Goal: Transaction & Acquisition: Purchase product/service

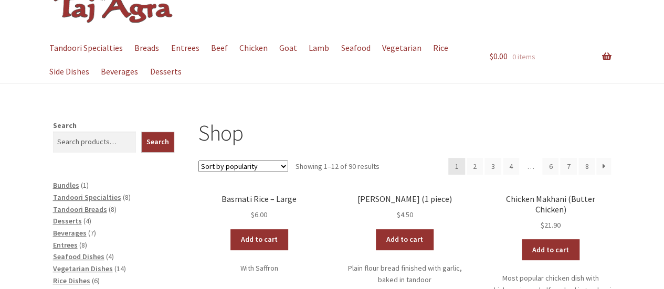
scroll to position [48, 0]
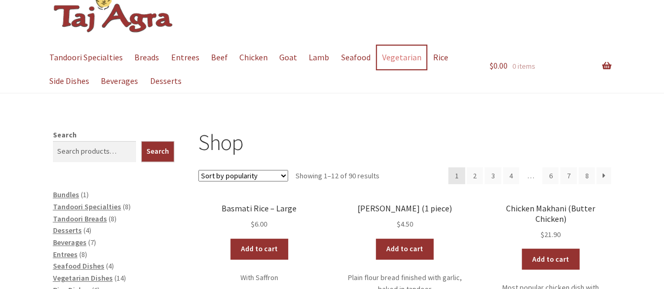
click at [394, 56] on link "Vegetarian" at bounding box center [401, 58] width 49 height 24
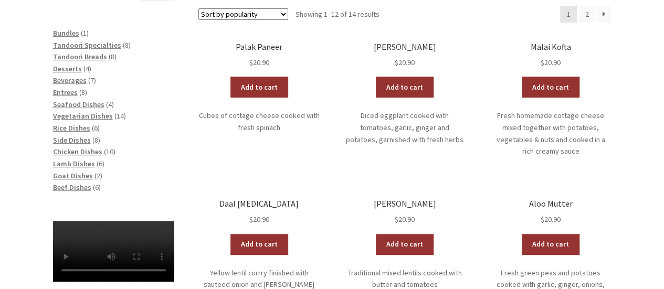
scroll to position [242, 0]
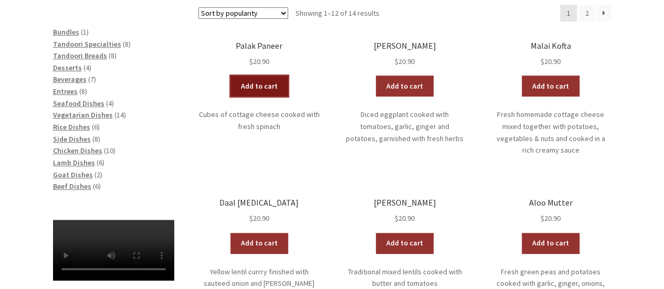
click at [267, 88] on link "Add to cart" at bounding box center [259, 86] width 58 height 21
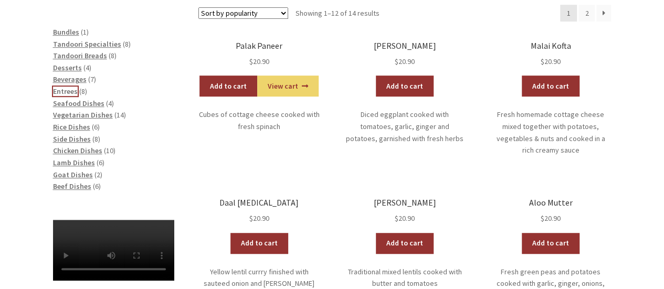
click at [62, 91] on span "Entrees" at bounding box center [65, 91] width 25 height 9
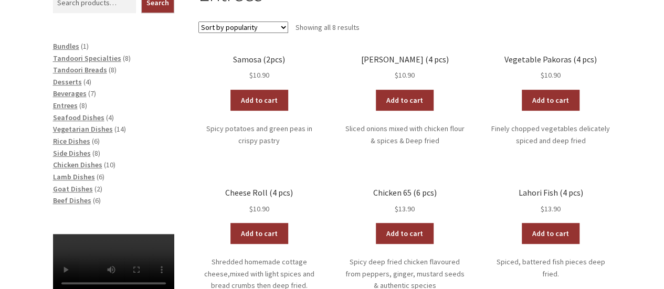
scroll to position [229, 0]
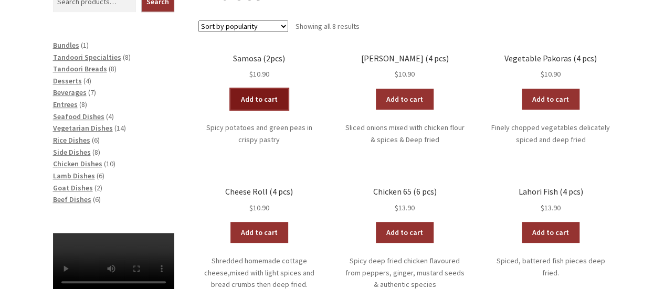
click at [263, 97] on link "Add to cart" at bounding box center [259, 99] width 58 height 21
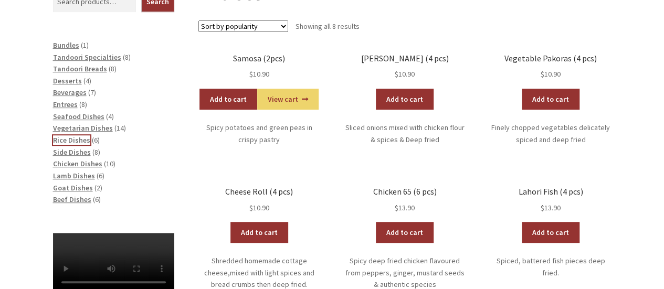
click at [71, 140] on span "Rice Dishes" at bounding box center [71, 139] width 37 height 9
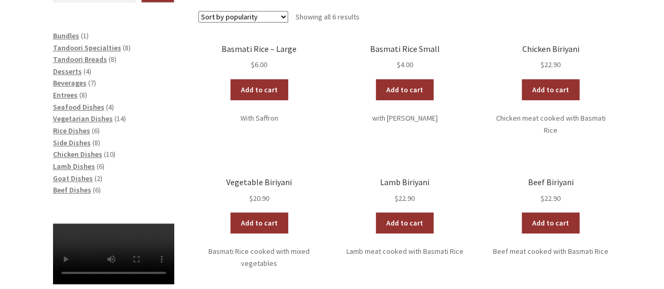
scroll to position [239, 0]
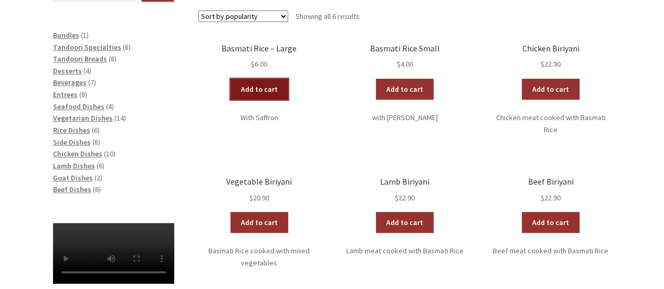
click at [268, 88] on link "Add to cart" at bounding box center [259, 89] width 58 height 21
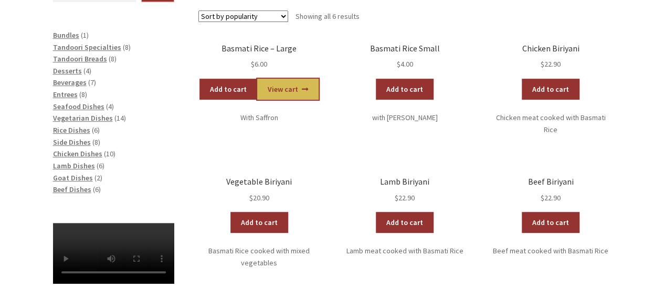
click at [302, 83] on link "View cart" at bounding box center [287, 89] width 61 height 21
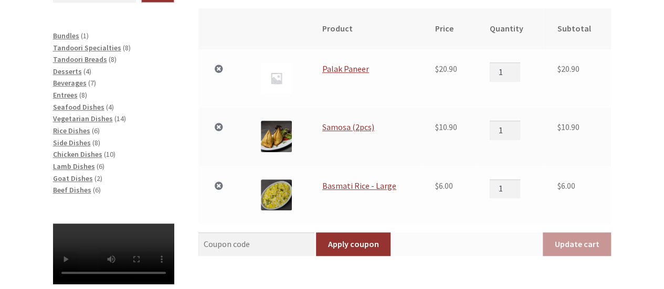
scroll to position [238, 0]
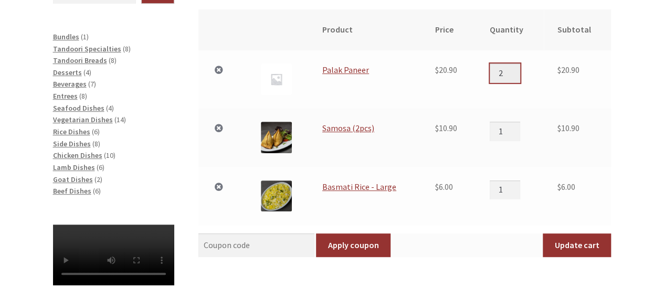
type input "2"
click at [516, 69] on input "2" at bounding box center [505, 73] width 30 height 19
click at [431, 99] on td "$ 20.90" at bounding box center [448, 79] width 55 height 58
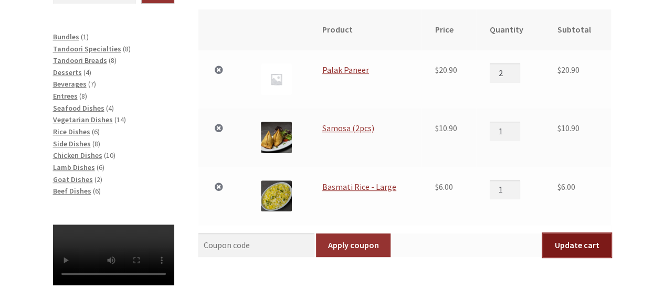
click at [591, 241] on button "Update cart" at bounding box center [577, 246] width 68 height 24
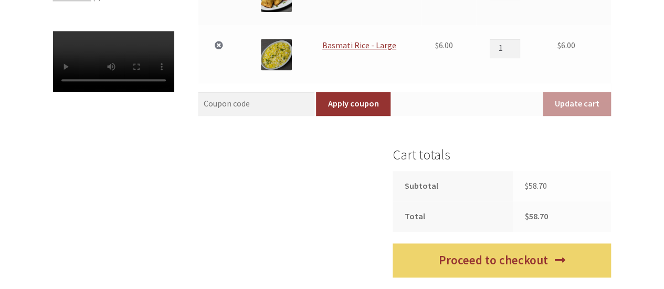
scroll to position [438, 0]
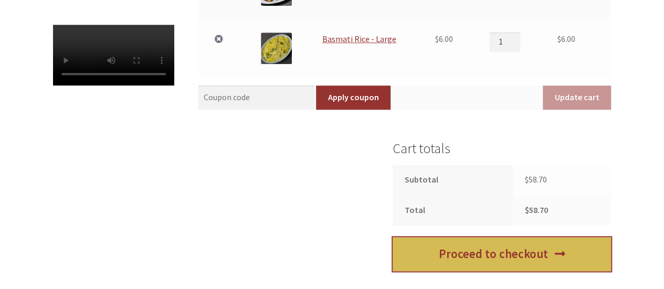
click at [500, 251] on link "Proceed to checkout" at bounding box center [502, 254] width 218 height 34
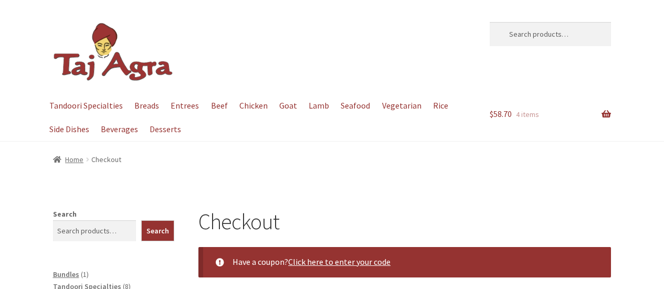
select select "ACT"
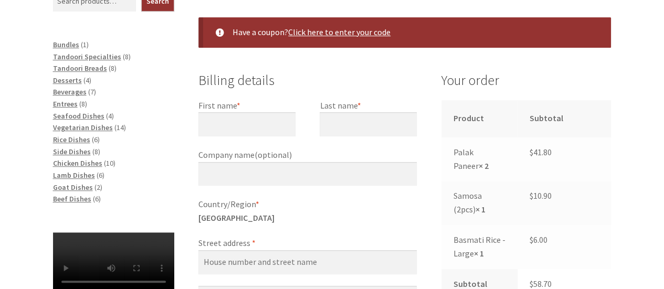
scroll to position [237, 0]
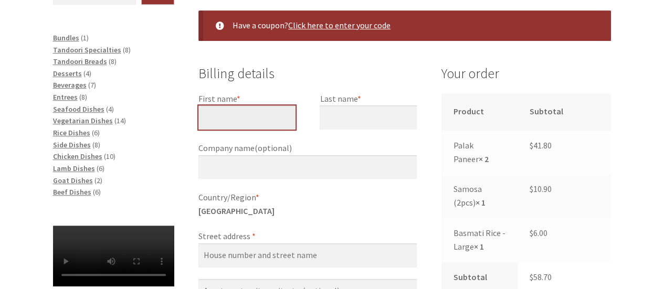
click at [270, 122] on input "First name *" at bounding box center [246, 117] width 97 height 24
type input "Richard"
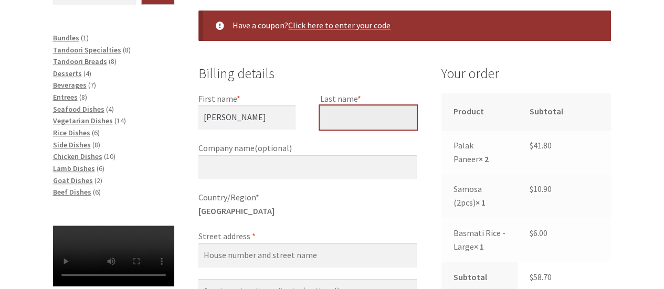
type input "Webb"
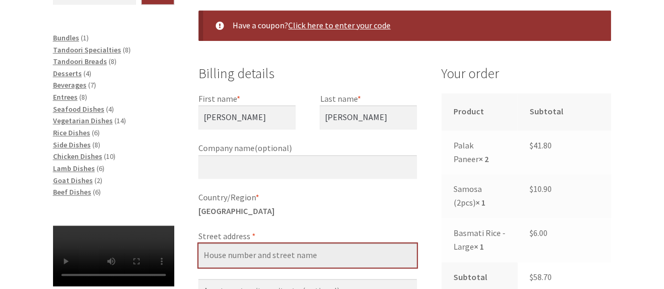
type input "[STREET_ADDRESS][PERSON_NAME]"
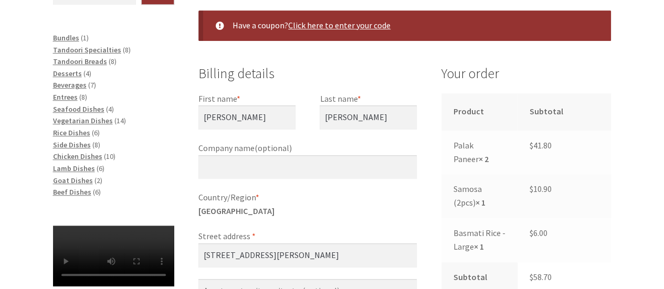
type input "Ainslie"
type input "2602"
type input "[PHONE_NUMBER]"
type input "[PERSON_NAME][EMAIL_ADDRESS][PERSON_NAME][DOMAIN_NAME]"
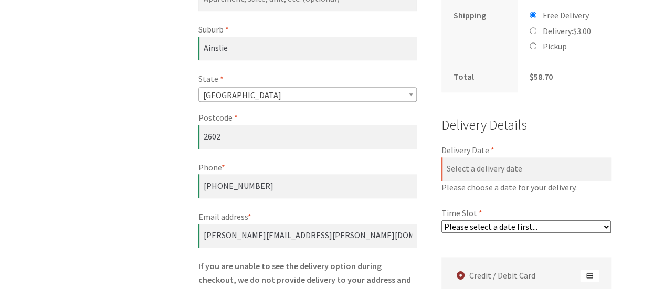
scroll to position [542, 0]
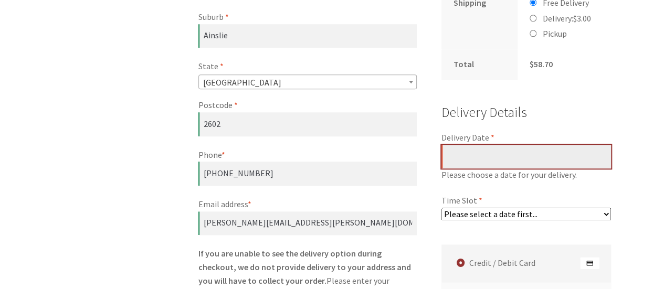
click at [536, 156] on input "Delivery Date *" at bounding box center [526, 157] width 170 height 24
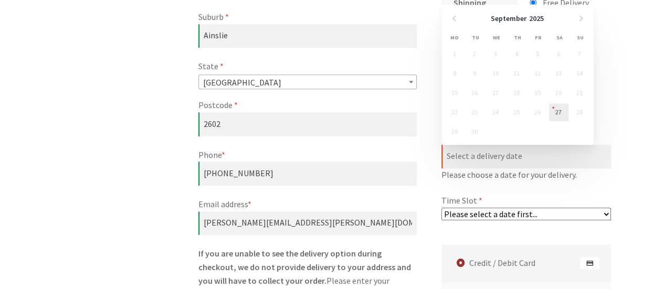
click at [557, 108] on link "27" at bounding box center [558, 112] width 19 height 18
type input "[DATE]"
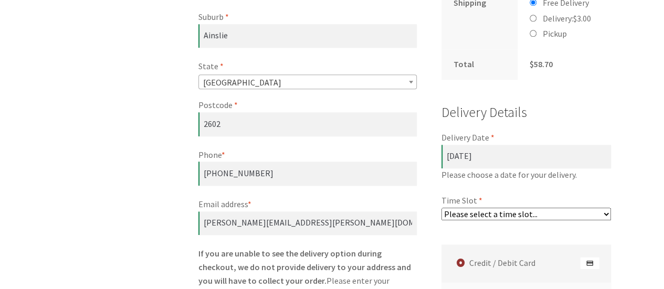
click at [609, 212] on select "Please select a time slot... 06:55 PM - 07:25 PM 07:25 PM - 07:55 PM 07:55 PM -…" at bounding box center [526, 214] width 170 height 13
select select "60c2ef62db861/2|0.00"
click at [441, 208] on select "Please select a time slot... 06:55 PM - 07:25 PM 07:25 PM - 07:55 PM 07:55 PM -…" at bounding box center [526, 214] width 170 height 13
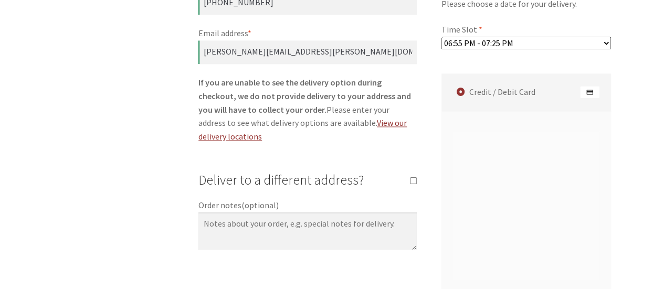
scroll to position [714, 0]
click at [409, 264] on form "Billing details First name * Richard Last name * Webb Company name (optional) C…" at bounding box center [404, 37] width 413 height 903
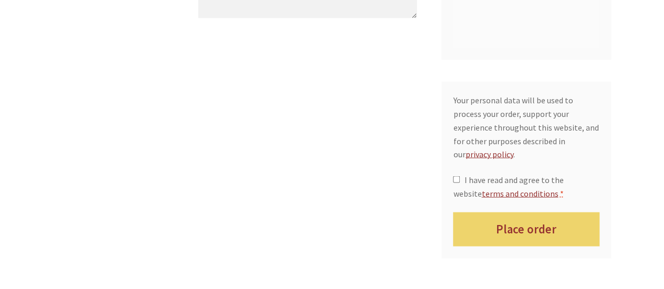
scroll to position [946, 0]
click at [457, 172] on label "I have read and agree to the website terms and conditions *" at bounding box center [526, 185] width 146 height 27
click at [457, 175] on input "I have read and agree to the website terms and conditions *" at bounding box center [456, 178] width 7 height 7
click at [458, 175] on input "I have read and agree to the website terms and conditions *" at bounding box center [456, 178] width 7 height 7
click at [453, 172] on label "I have read and agree to the website terms and conditions *" at bounding box center [526, 185] width 146 height 27
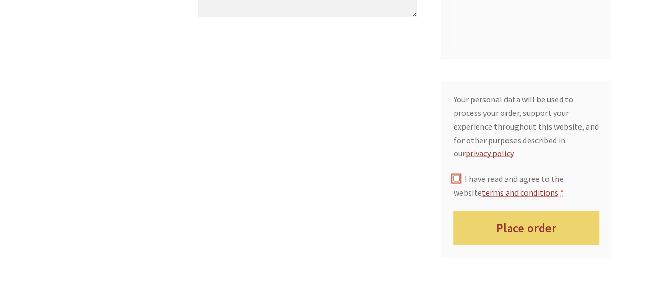
click at [453, 175] on input "I have read and agree to the website terms and conditions *" at bounding box center [456, 178] width 7 height 7
checkbox input "true"
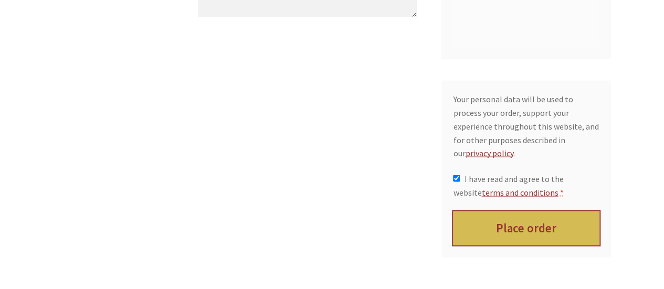
click at [507, 214] on button "Place order" at bounding box center [526, 228] width 146 height 34
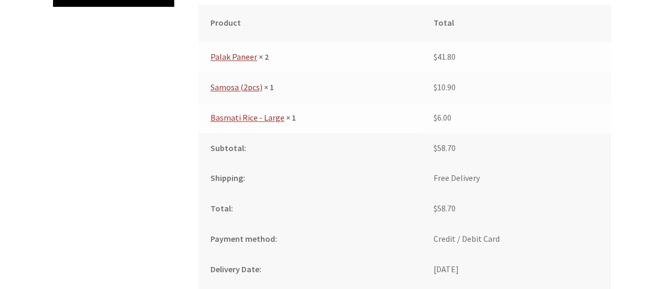
scroll to position [515, 0]
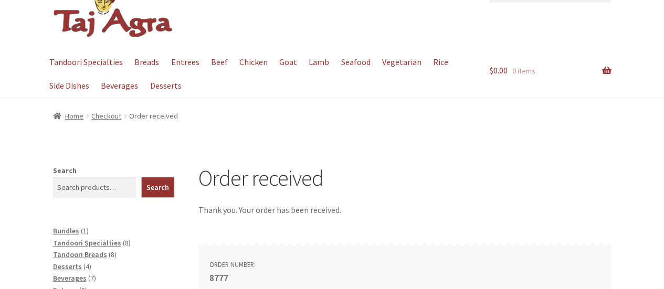
scroll to position [0, 0]
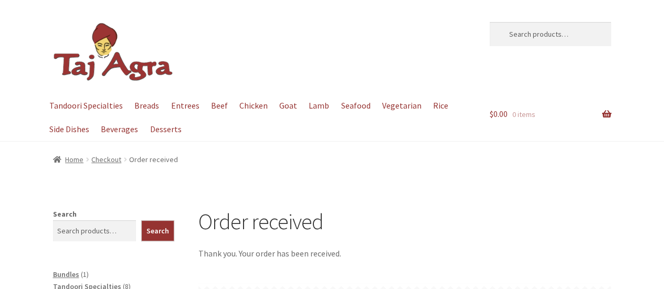
click at [23, 34] on header "Skip to navigation Skip to content Search for: Search Menu Tandoori Specialties…" at bounding box center [332, 71] width 664 height 142
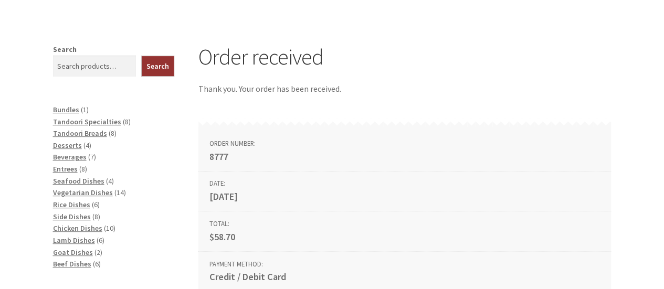
scroll to position [167, 0]
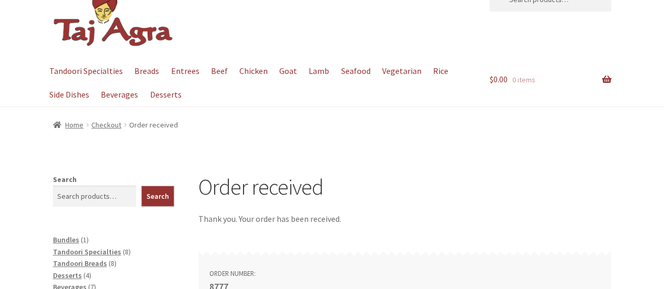
scroll to position [34, 0]
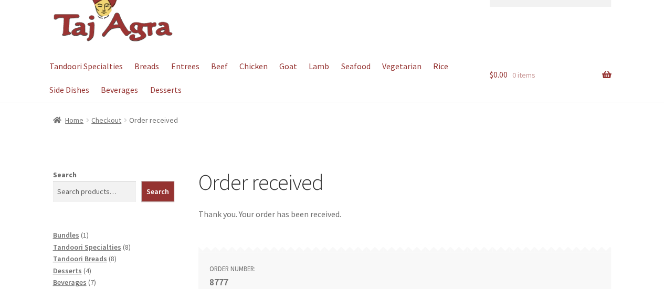
scroll to position [0, 0]
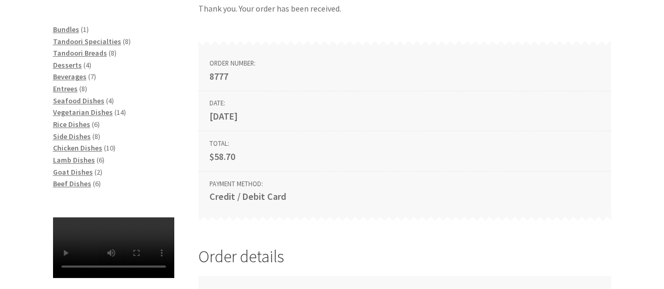
scroll to position [246, 0]
